Goal: Transaction & Acquisition: Book appointment/travel/reservation

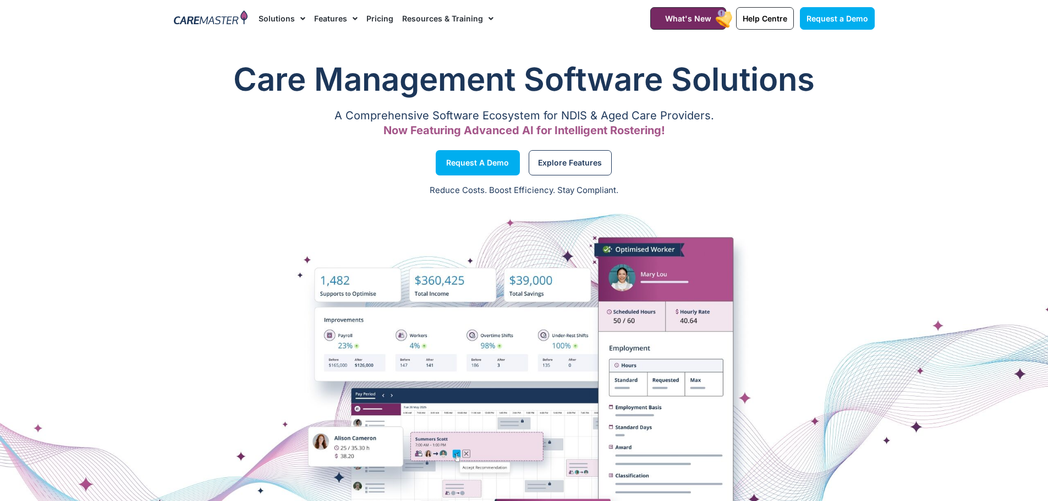
click at [379, 17] on link "Pricing" at bounding box center [379, 18] width 27 height 37
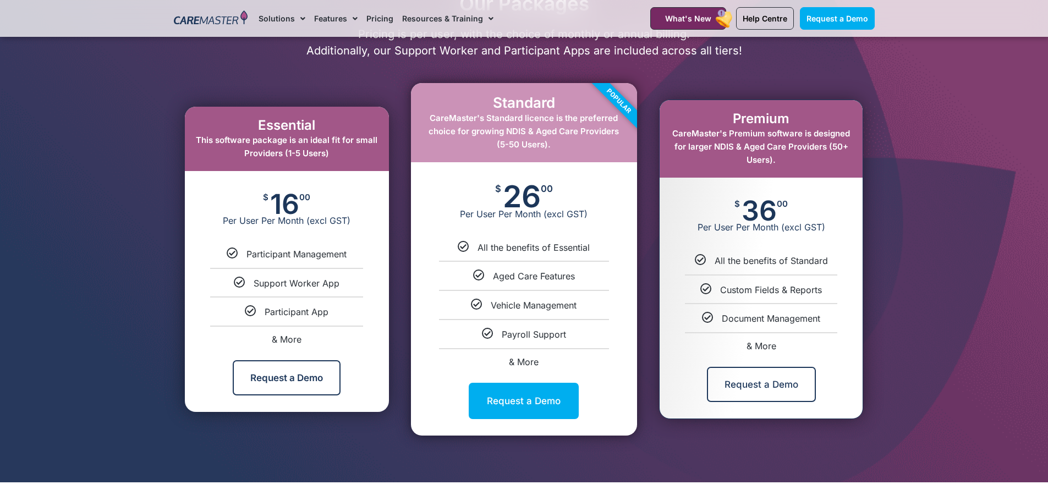
scroll to position [495, 0]
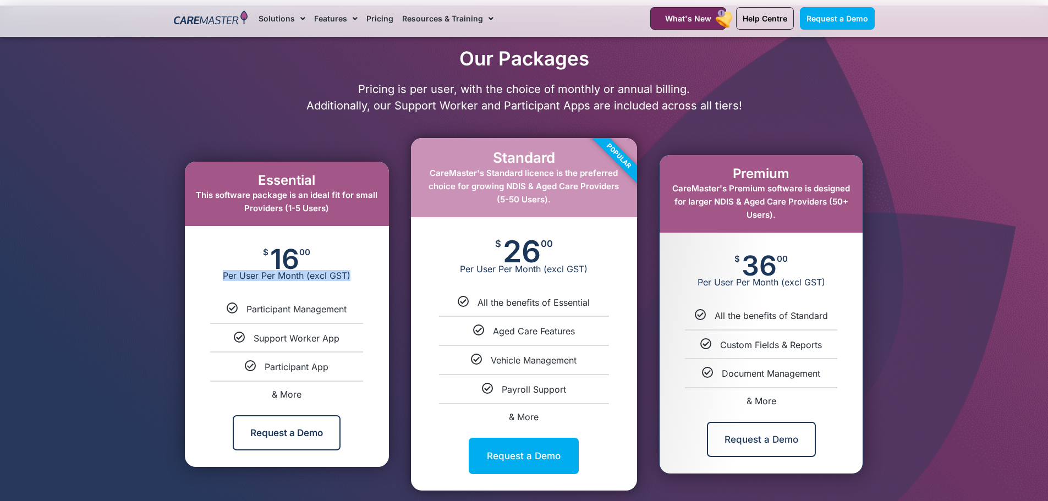
drag, startPoint x: 225, startPoint y: 274, endPoint x: 353, endPoint y: 271, distance: 128.8
click at [353, 271] on span "Per User Per Month (excl GST)" at bounding box center [287, 275] width 204 height 11
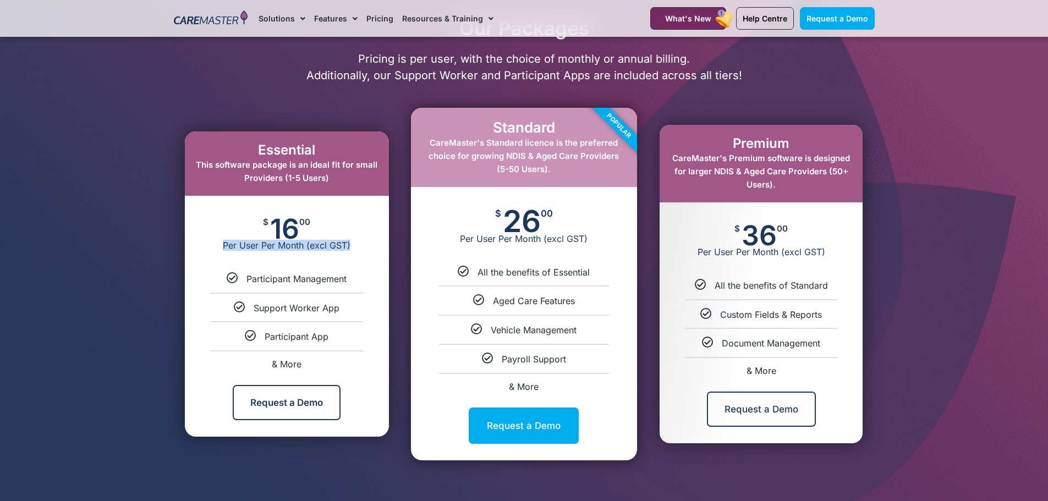
scroll to position [550, 0]
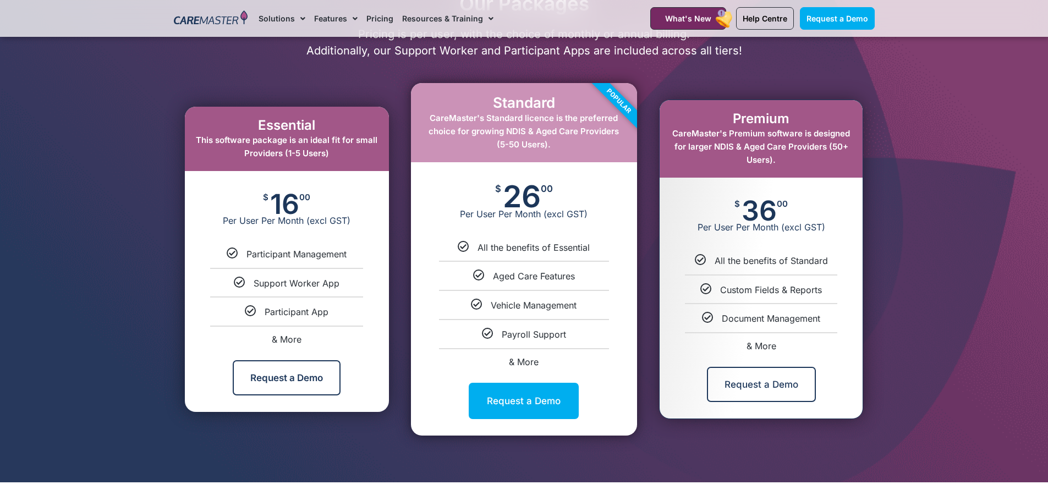
click at [292, 339] on span "& More" at bounding box center [287, 339] width 30 height 11
select select "***"
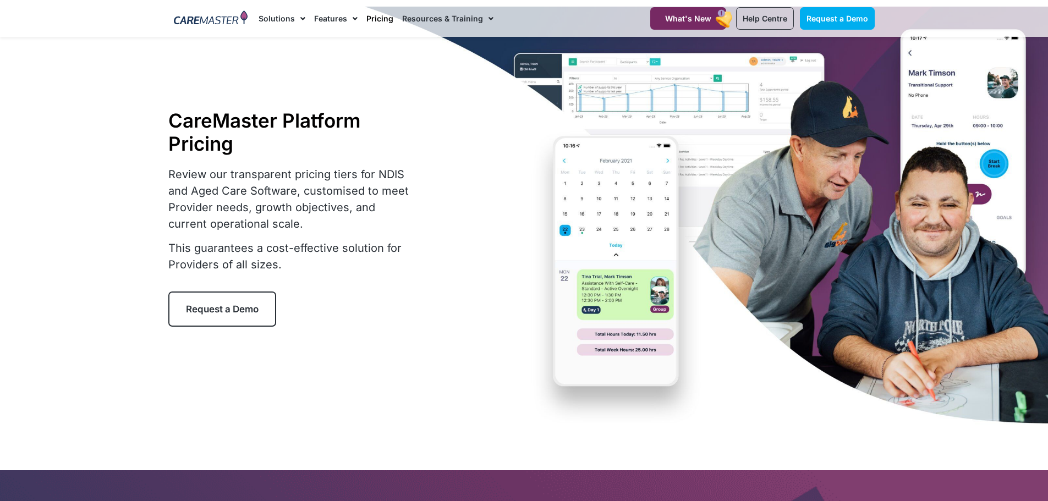
scroll to position [0, 0]
